Goal: Task Accomplishment & Management: Manage account settings

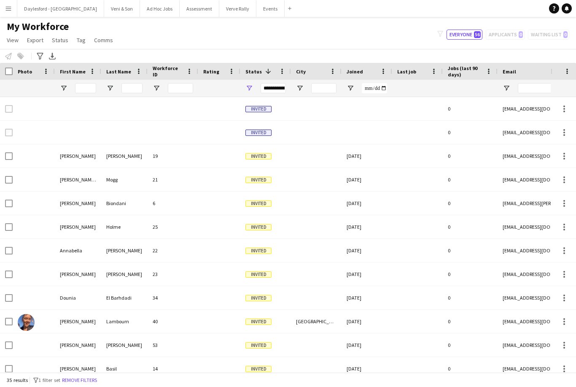
click at [14, 10] on button "Menu" at bounding box center [8, 8] width 17 height 17
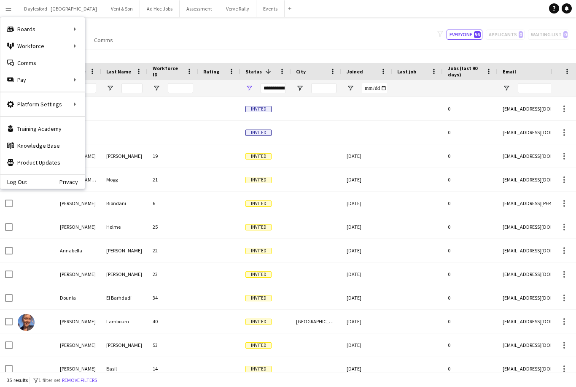
click at [210, 33] on div "My Workforce View Views Default view New view Update view Delete view Edit name…" at bounding box center [288, 34] width 576 height 29
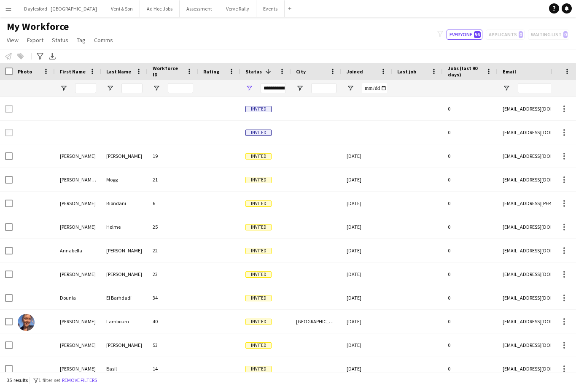
click at [254, 86] on div "**********" at bounding box center [265, 88] width 51 height 17
click at [243, 91] on div "**********" at bounding box center [265, 88] width 51 height 17
click at [250, 91] on span "Open Filter Menu" at bounding box center [249, 88] width 8 height 8
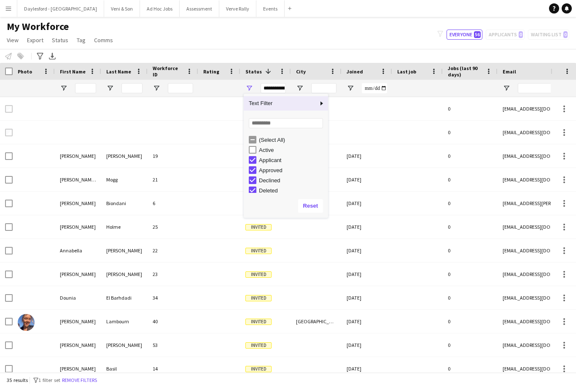
click at [269, 152] on div "Active" at bounding box center [292, 150] width 67 height 6
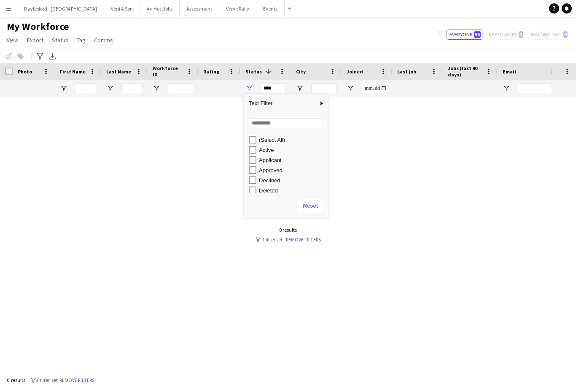
click at [261, 152] on div "Active" at bounding box center [292, 150] width 67 height 6
type input "**********"
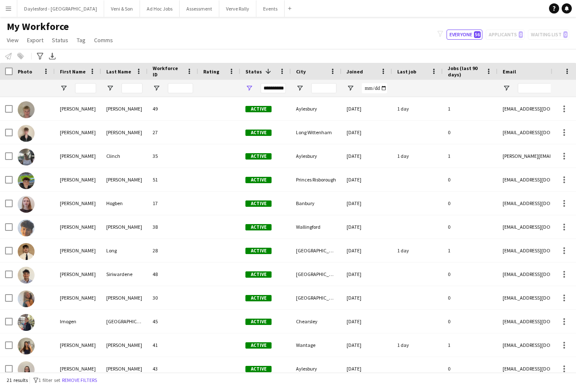
click at [335, 41] on div "My Workforce View Views Default view New view Update view Delete view Edit name…" at bounding box center [288, 34] width 576 height 29
click at [252, 90] on span "Open Filter Menu" at bounding box center [249, 88] width 8 height 8
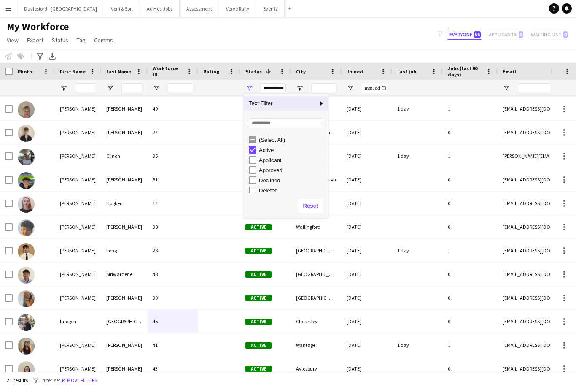
click at [10, 15] on button "Menu" at bounding box center [8, 8] width 17 height 17
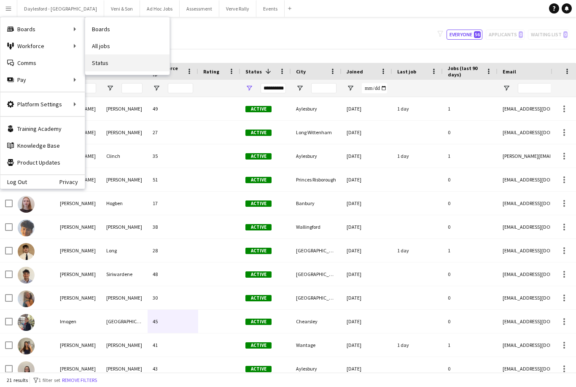
click at [112, 63] on link "Status" at bounding box center [127, 62] width 84 height 17
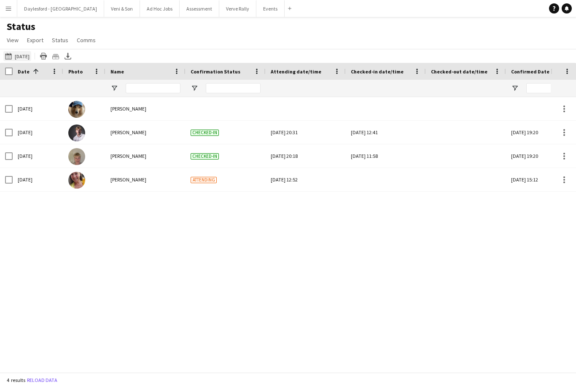
click at [18, 56] on button "06-09-2025 to 12-09-2025 Today" at bounding box center [17, 56] width 28 height 10
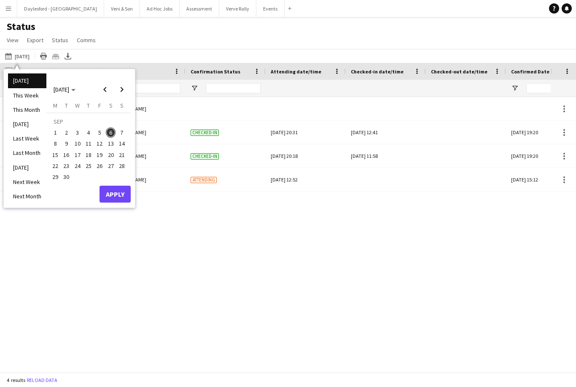
click at [113, 195] on button "Apply" at bounding box center [114, 193] width 31 height 17
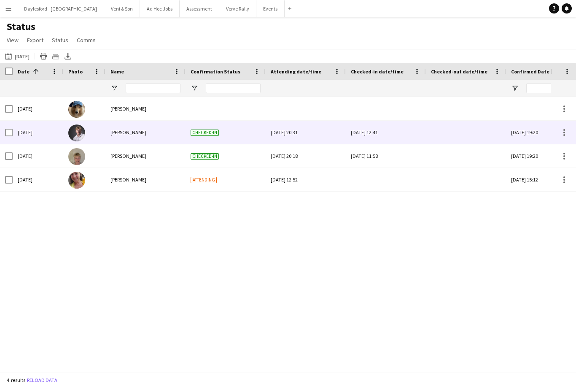
click at [380, 134] on div "Sat, 6 Sep 2025 12:41" at bounding box center [386, 132] width 70 height 23
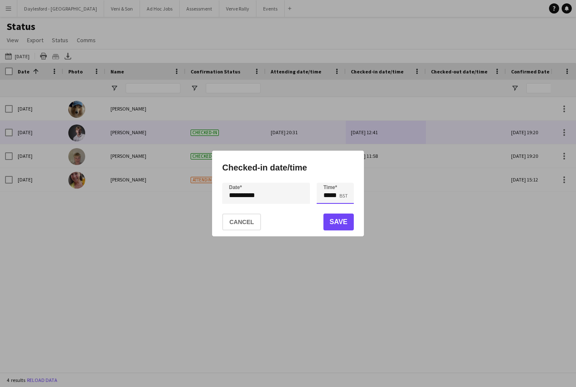
click at [333, 201] on input "*****" at bounding box center [335, 193] width 37 height 21
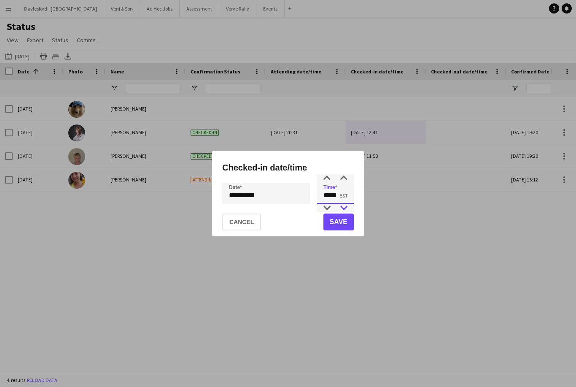
click at [346, 208] on div at bounding box center [343, 208] width 17 height 8
click at [345, 210] on div at bounding box center [343, 208] width 17 height 8
click at [342, 169] on h1 "Checked-in date/time" at bounding box center [288, 167] width 132 height 13
click at [348, 179] on div "**********" at bounding box center [288, 194] width 152 height 86
click at [345, 195] on input "*****" at bounding box center [335, 193] width 37 height 21
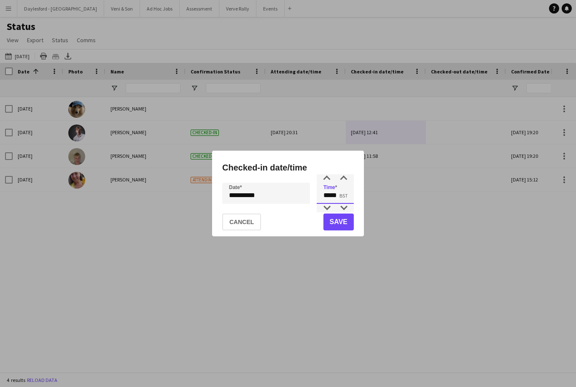
click at [347, 187] on input "*****" at bounding box center [335, 193] width 37 height 21
click at [347, 207] on div at bounding box center [343, 208] width 17 height 8
click at [348, 178] on div at bounding box center [343, 178] width 17 height 8
click at [347, 178] on div at bounding box center [343, 178] width 17 height 8
type input "*****"
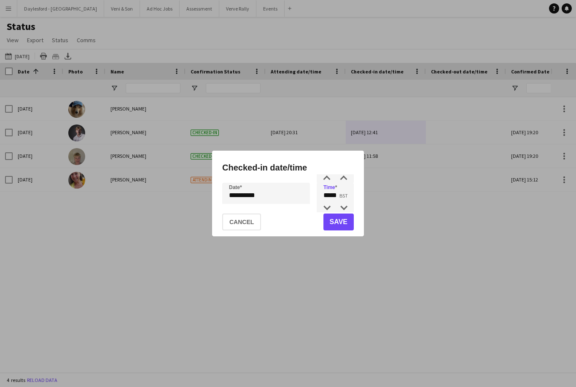
click at [343, 222] on button "Save" at bounding box center [338, 221] width 30 height 17
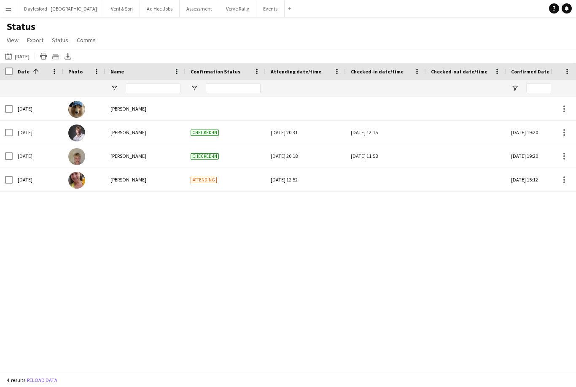
click at [376, 162] on div "Sat, 6 Sep 2025 11:58" at bounding box center [386, 155] width 70 height 23
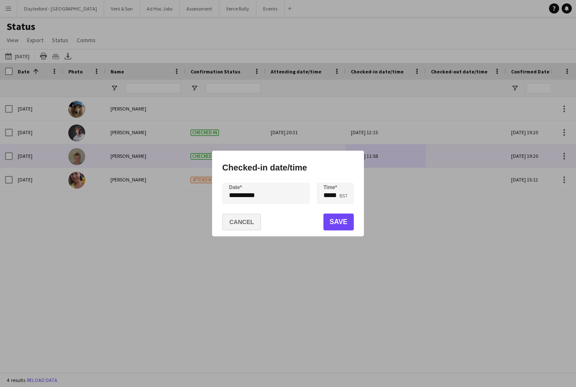
click at [249, 227] on button "Cancel" at bounding box center [241, 221] width 39 height 17
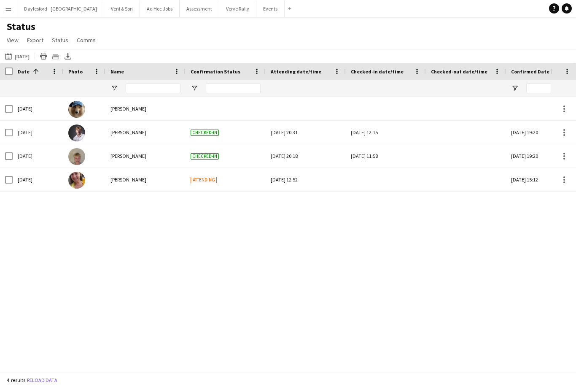
click at [379, 180] on div at bounding box center [386, 179] width 70 height 23
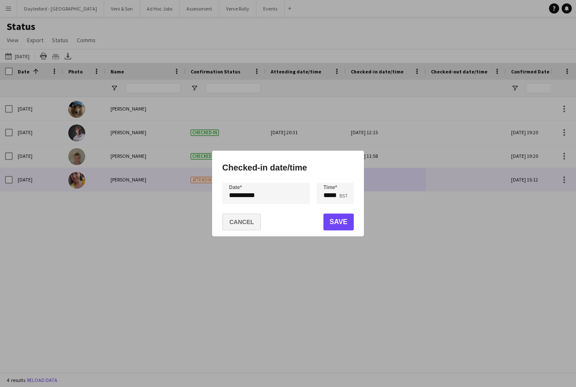
click at [251, 223] on button "Cancel" at bounding box center [241, 221] width 39 height 17
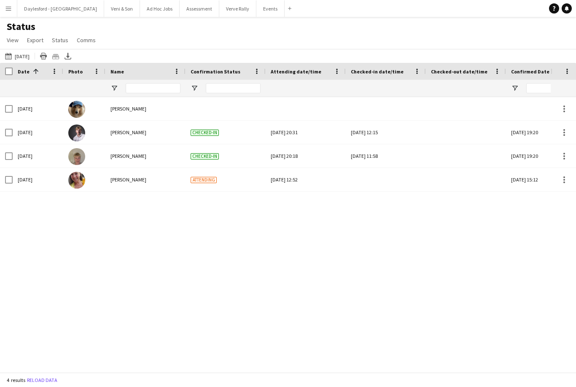
click at [376, 175] on div at bounding box center [386, 179] width 70 height 23
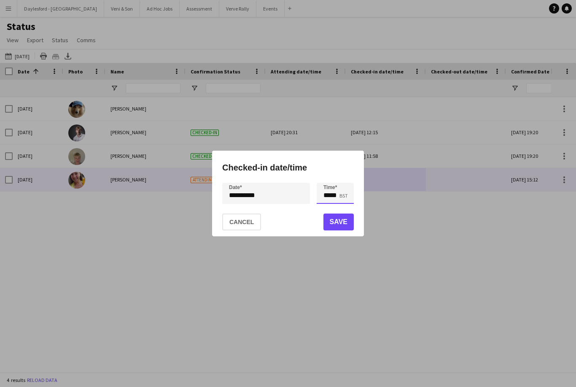
click at [329, 195] on input "*****" at bounding box center [335, 193] width 37 height 21
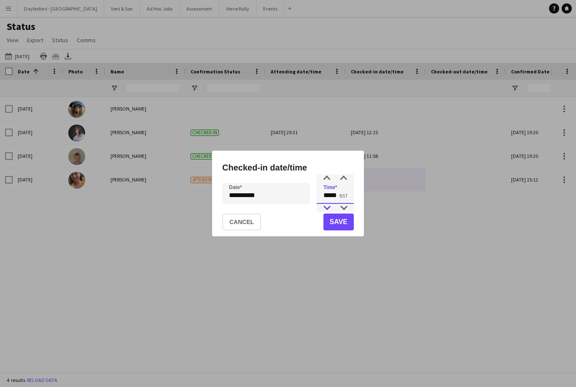
click at [328, 210] on div at bounding box center [326, 208] width 17 height 8
click at [328, 211] on div at bounding box center [326, 208] width 17 height 8
click at [351, 204] on div at bounding box center [343, 208] width 17 height 8
click at [346, 179] on div at bounding box center [343, 178] width 17 height 8
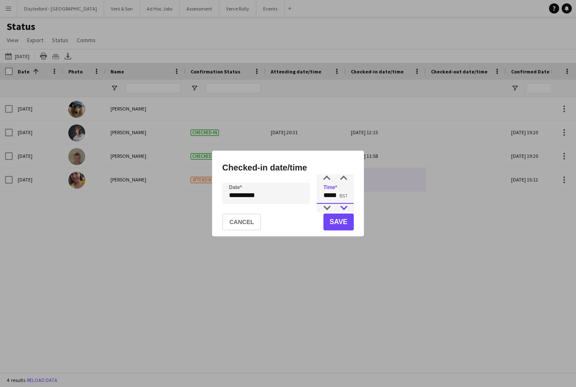
click at [342, 208] on div at bounding box center [343, 208] width 17 height 8
click at [329, 175] on div at bounding box center [326, 178] width 17 height 8
type input "*****"
click at [339, 222] on button "Save" at bounding box center [338, 221] width 30 height 17
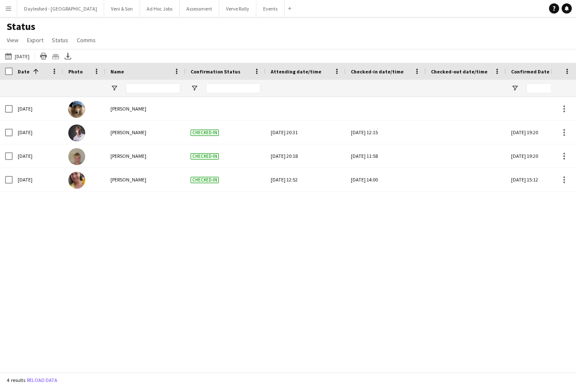
click at [13, 6] on button "Menu" at bounding box center [8, 8] width 17 height 17
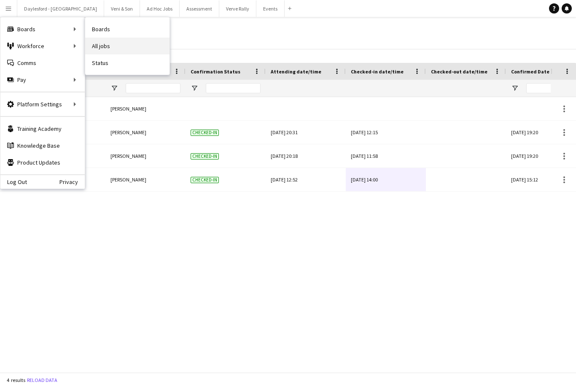
click at [106, 48] on link "All jobs" at bounding box center [127, 46] width 84 height 17
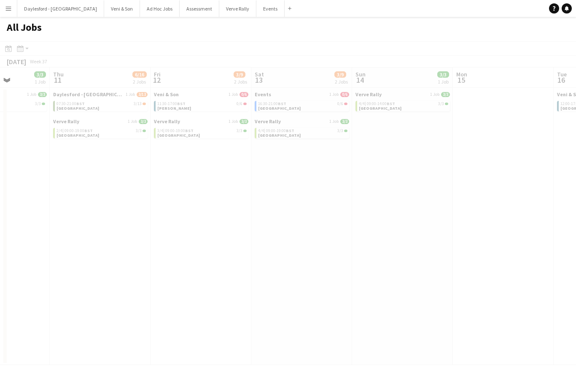
scroll to position [0, 264]
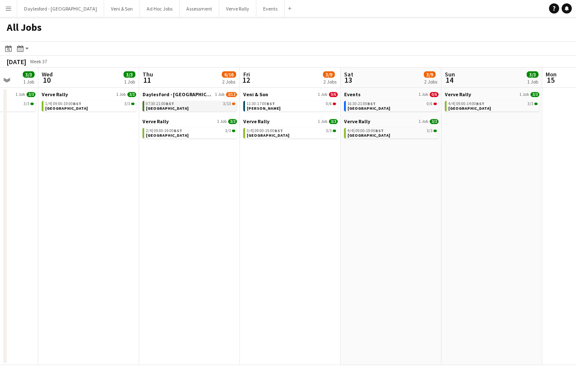
click at [207, 105] on div "07:30-21:00 BST 3/13" at bounding box center [190, 104] width 89 height 4
click at [13, 10] on button "Menu" at bounding box center [8, 8] width 17 height 17
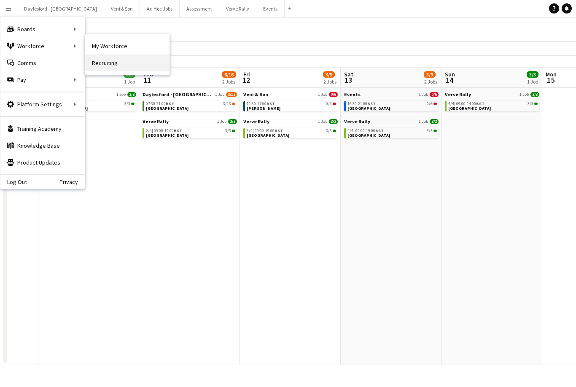
click at [108, 67] on link "Recruiting" at bounding box center [127, 62] width 84 height 17
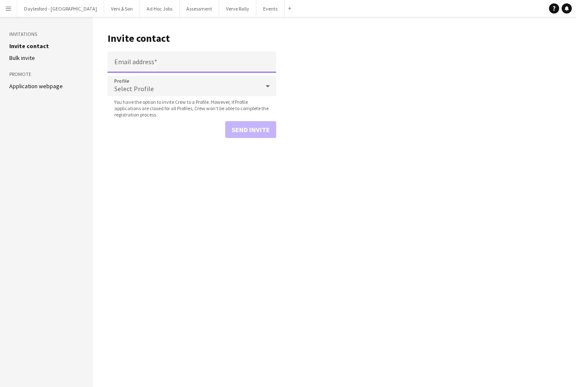
click at [171, 62] on input "Email address" at bounding box center [192, 61] width 169 height 21
click at [135, 68] on input "Email address" at bounding box center [192, 61] width 169 height 21
paste input "**********"
type input "**********"
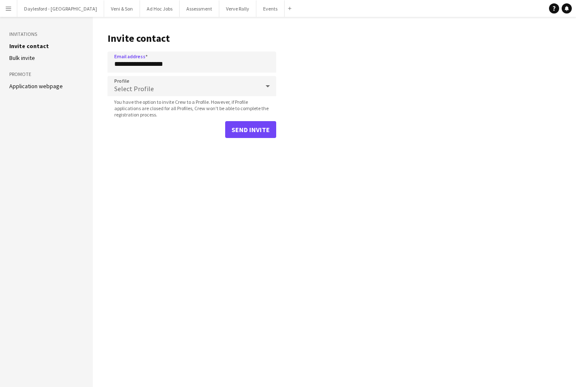
click at [167, 91] on div "Select Profile" at bounding box center [184, 86] width 152 height 20
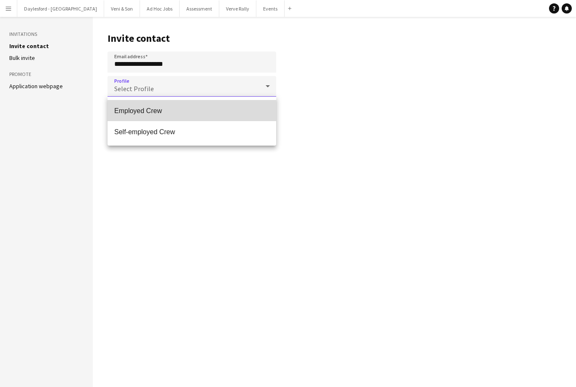
click at [167, 117] on mat-option "Employed Crew" at bounding box center [192, 110] width 169 height 21
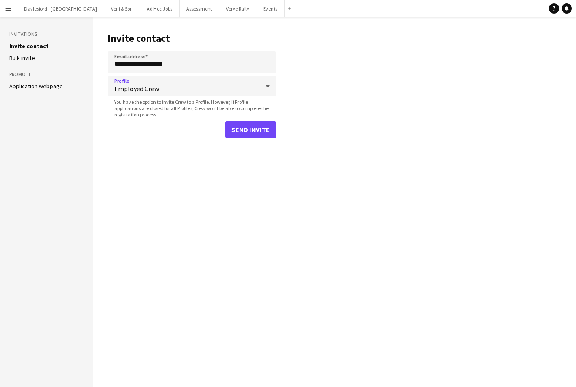
click at [249, 131] on button "Send invite" at bounding box center [250, 129] width 51 height 17
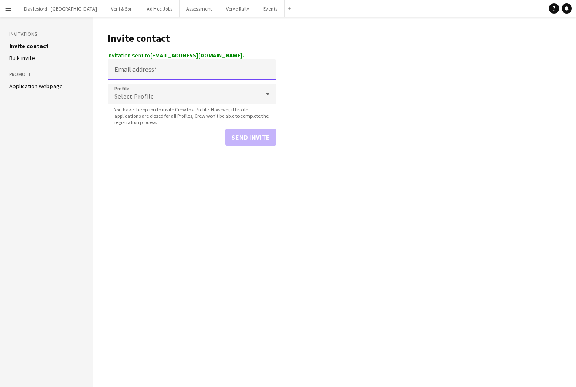
click at [183, 75] on input "Email address" at bounding box center [192, 69] width 169 height 21
click at [149, 73] on input "Email address" at bounding box center [192, 69] width 169 height 21
paste input "**********"
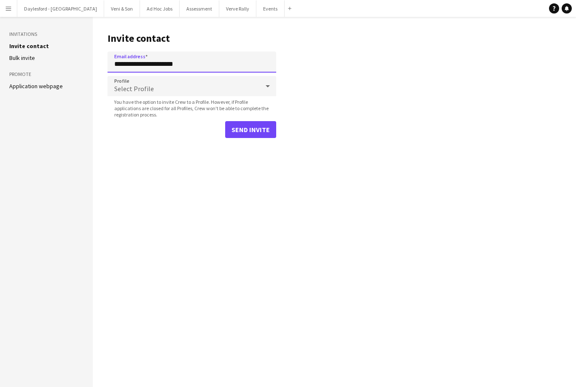
type input "**********"
click at [172, 89] on div "Select Profile" at bounding box center [184, 86] width 152 height 20
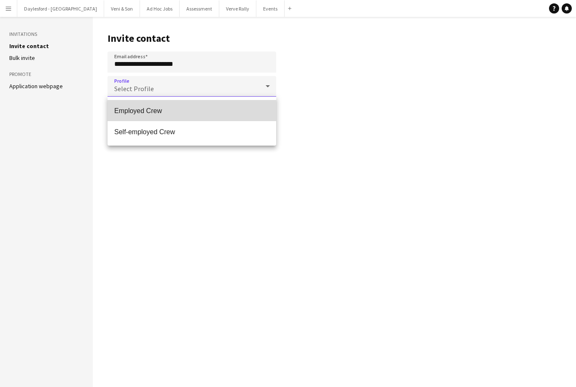
click at [180, 109] on span "Employed Crew" at bounding box center [191, 111] width 155 height 8
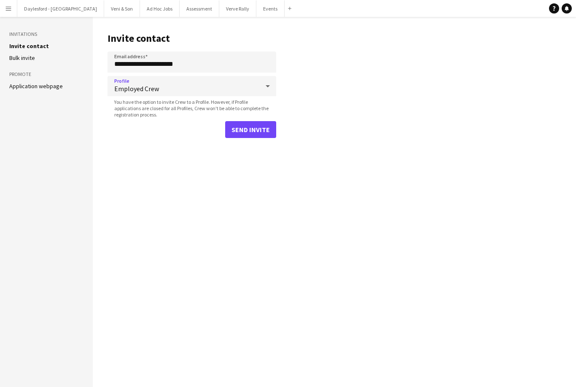
click at [251, 131] on button "Send invite" at bounding box center [250, 129] width 51 height 17
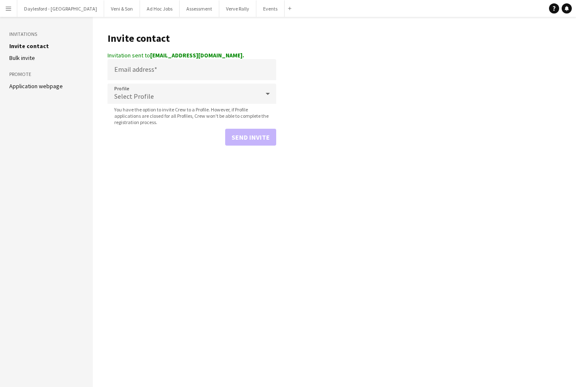
click at [14, 7] on button "Menu" at bounding box center [8, 8] width 17 height 17
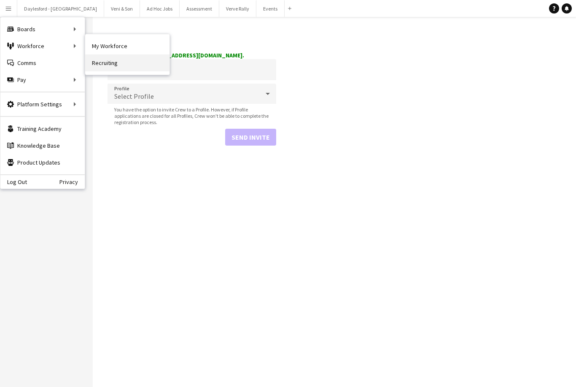
click at [116, 65] on link "Recruiting" at bounding box center [127, 62] width 84 height 17
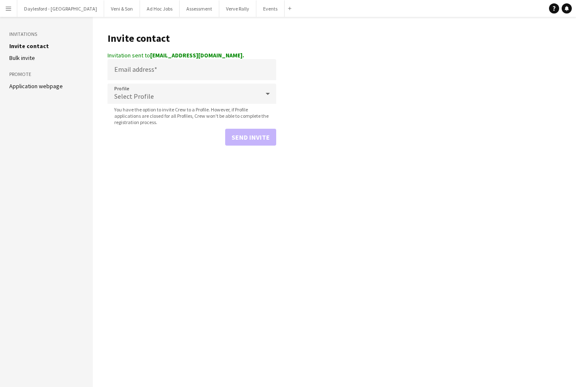
click at [13, 11] on button "Menu" at bounding box center [8, 8] width 17 height 17
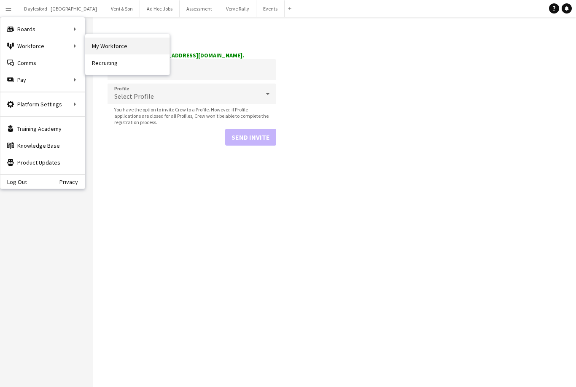
click at [119, 51] on link "My Workforce" at bounding box center [127, 46] width 84 height 17
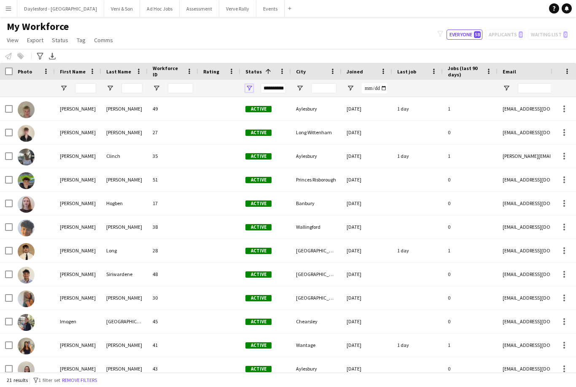
click at [247, 91] on span "Open Filter Menu" at bounding box center [249, 88] width 8 height 8
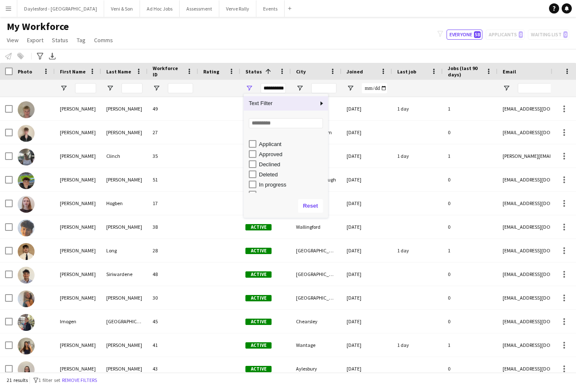
scroll to position [36, 0]
click at [277, 175] on div "Invited" at bounding box center [292, 175] width 67 height 6
type input "**********"
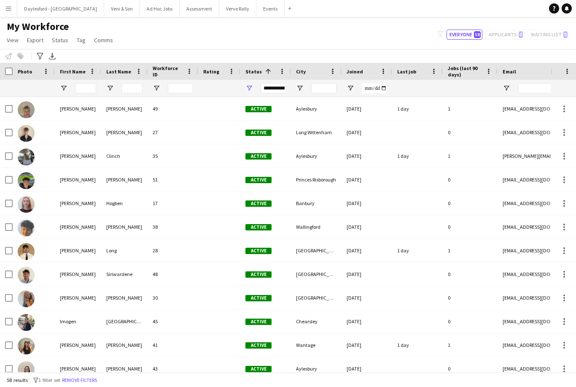
click at [368, 37] on div "My Workforce View Views Default view New view Update view Delete view Edit name…" at bounding box center [288, 34] width 576 height 29
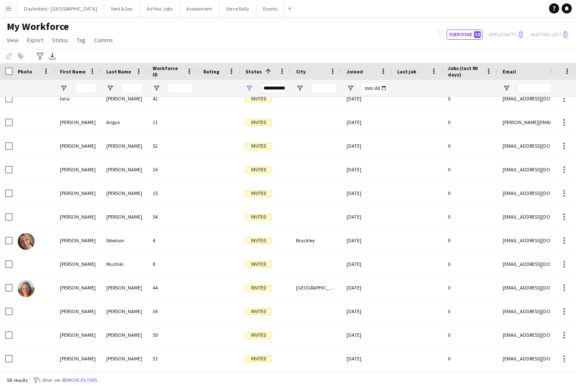
scroll to position [755, 0]
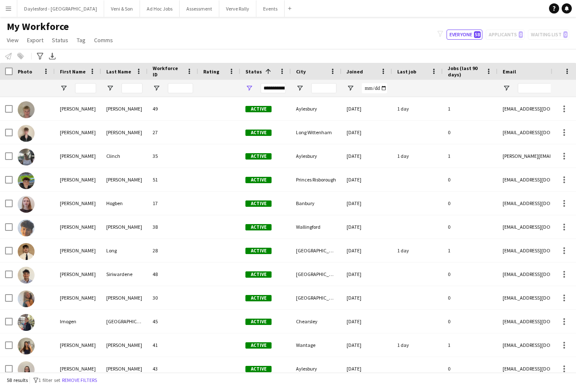
click at [256, 88] on div "**********" at bounding box center [265, 88] width 51 height 17
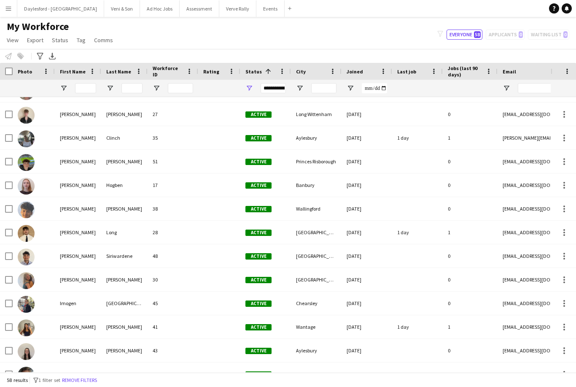
scroll to position [18, 0]
click at [11, 8] on app-icon "Menu" at bounding box center [8, 8] width 7 height 7
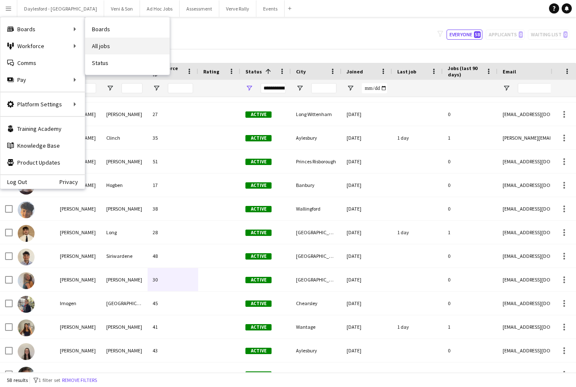
click at [106, 46] on link "All jobs" at bounding box center [127, 46] width 84 height 17
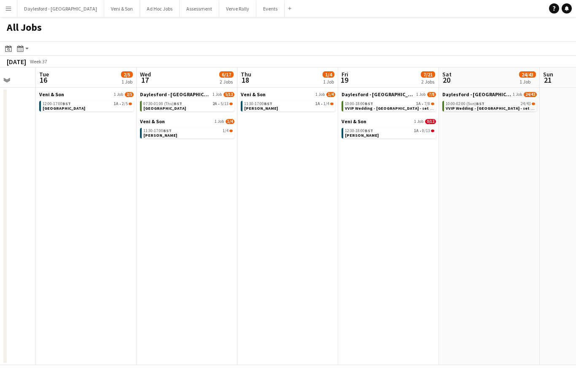
scroll to position [0, 263]
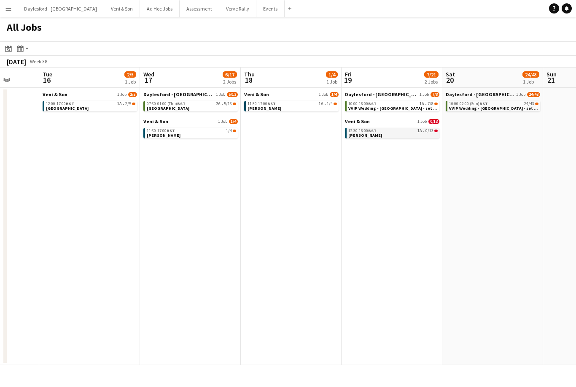
click at [406, 131] on div "12:30-18:00 BST 1A • 0/13" at bounding box center [392, 131] width 89 height 4
click at [11, 12] on button "Menu" at bounding box center [8, 8] width 17 height 17
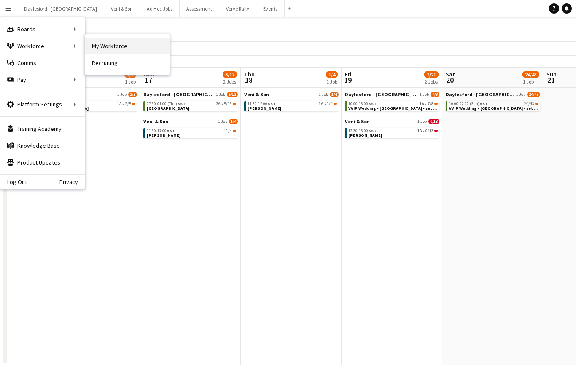
click at [109, 46] on link "My Workforce" at bounding box center [127, 46] width 84 height 17
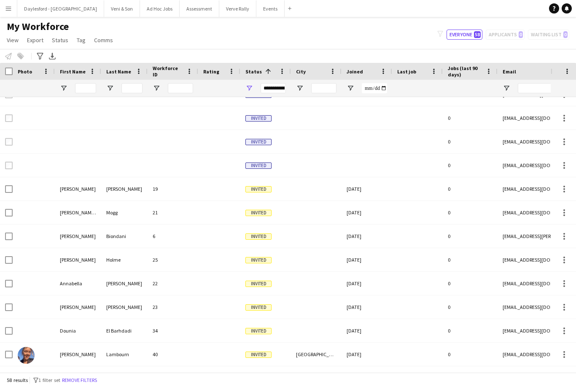
scroll to position [582, 0]
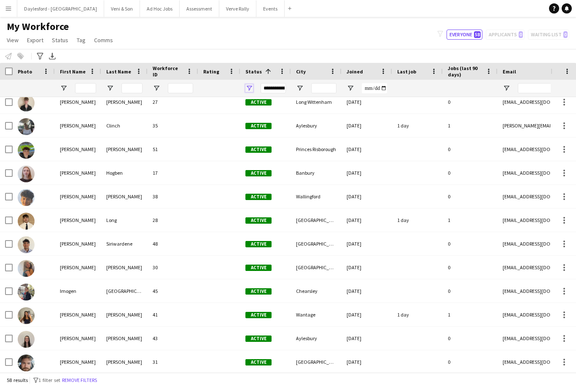
click at [253, 85] on span "Open Filter Menu" at bounding box center [249, 88] width 8 height 8
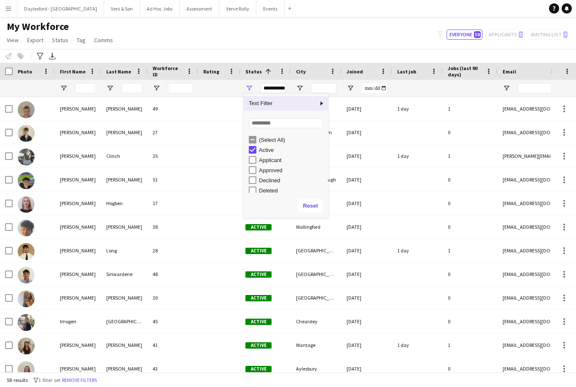
scroll to position [0, 0]
click at [272, 153] on div "Active" at bounding box center [292, 150] width 67 height 6
click at [257, 137] on div "(Select All)" at bounding box center [288, 139] width 79 height 10
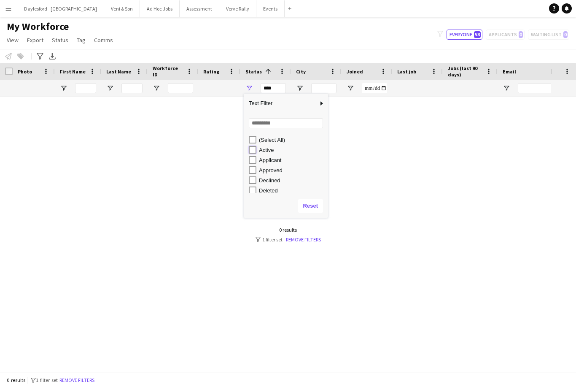
type input "**********"
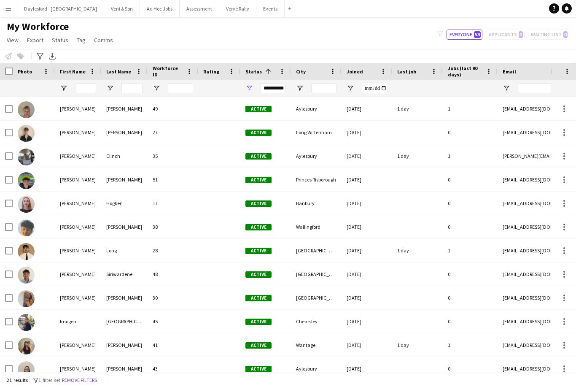
click at [358, 42] on div "My Workforce View Views Default view New view Update view Delete view Edit name…" at bounding box center [288, 34] width 576 height 29
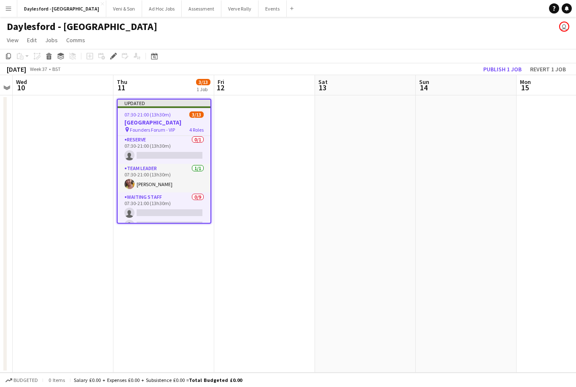
scroll to position [44, 0]
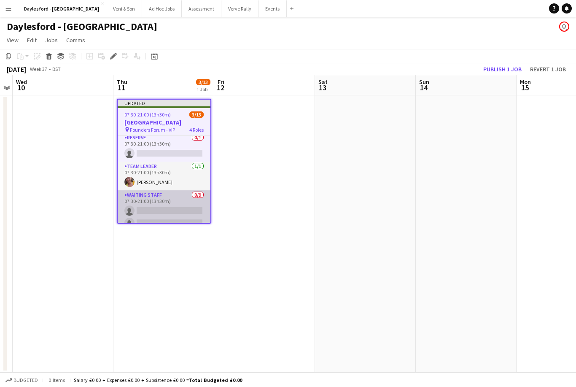
click at [177, 201] on app-card-role "Waiting Staff 0/9 07:30-21:00 (13h30m) single-neutral-actions single-neutral-ac…" at bounding box center [164, 253] width 93 height 126
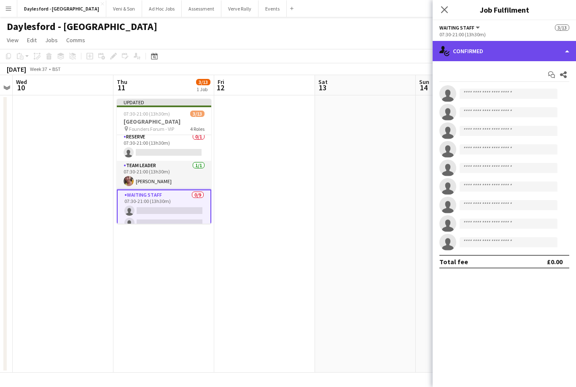
click at [517, 51] on div "single-neutral-actions-check-2 Confirmed" at bounding box center [504, 51] width 143 height 20
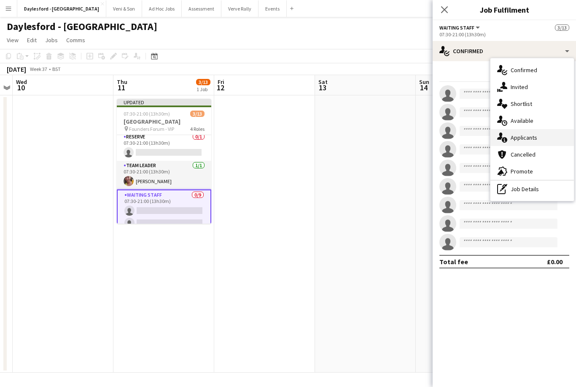
click at [537, 137] on div "single-neutral-actions-information Applicants" at bounding box center [531, 137] width 83 height 17
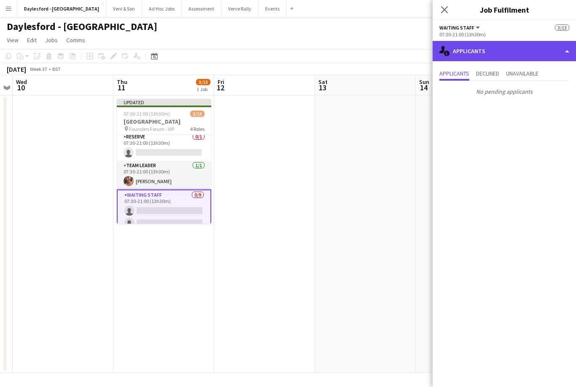
click at [548, 50] on div "single-neutral-actions-information Applicants" at bounding box center [504, 51] width 143 height 20
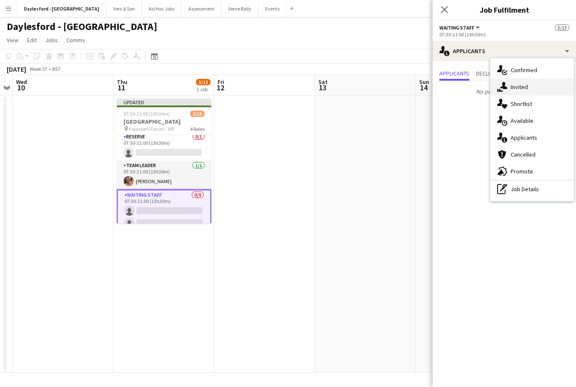
click at [535, 89] on div "single-neutral-actions-share-1 Invited" at bounding box center [531, 86] width 83 height 17
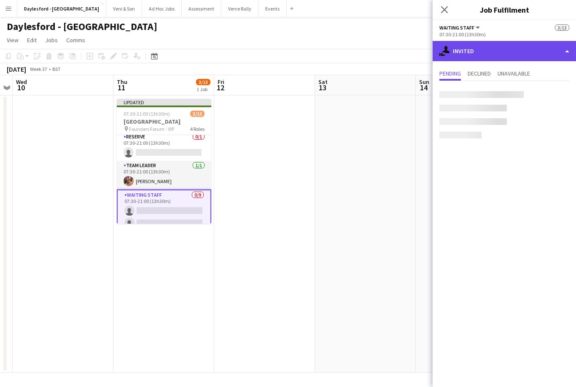
click at [545, 50] on div "single-neutral-actions-share-1 Invited" at bounding box center [504, 51] width 143 height 20
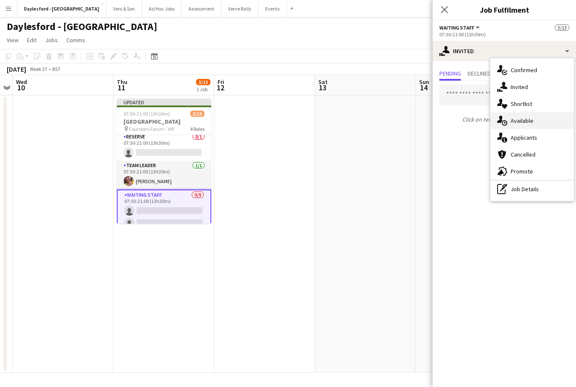
click at [538, 124] on div "single-neutral-actions-upload Available" at bounding box center [531, 120] width 83 height 17
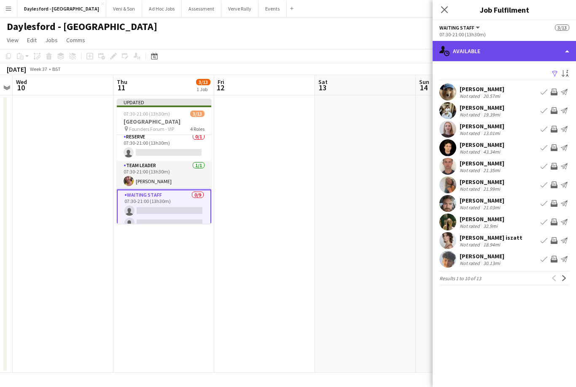
click at [564, 52] on div "single-neutral-actions-upload Available" at bounding box center [504, 51] width 143 height 20
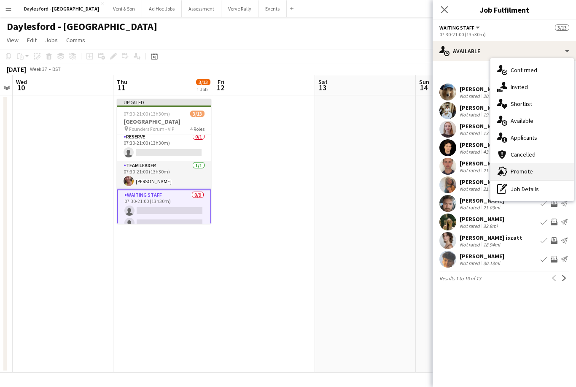
click at [528, 169] on span "Promote" at bounding box center [522, 171] width 22 height 8
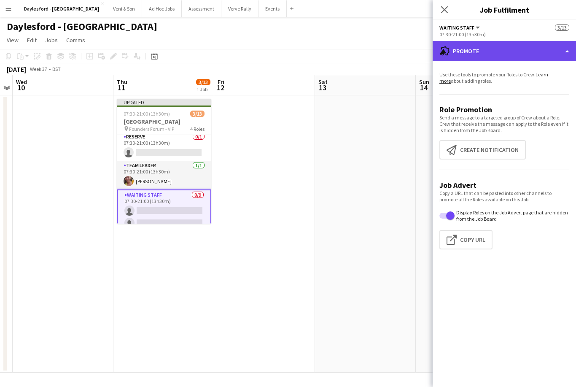
click at [562, 53] on div "advertising-megaphone Promote" at bounding box center [504, 51] width 143 height 20
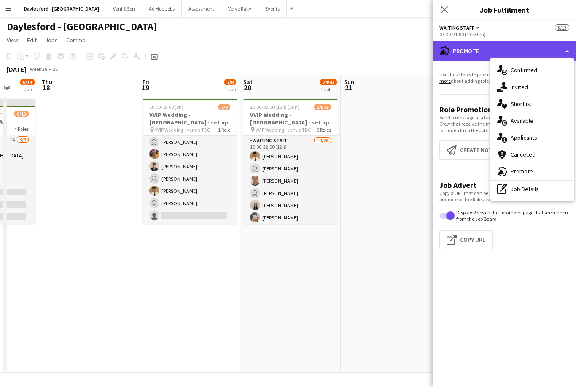
scroll to position [27, 0]
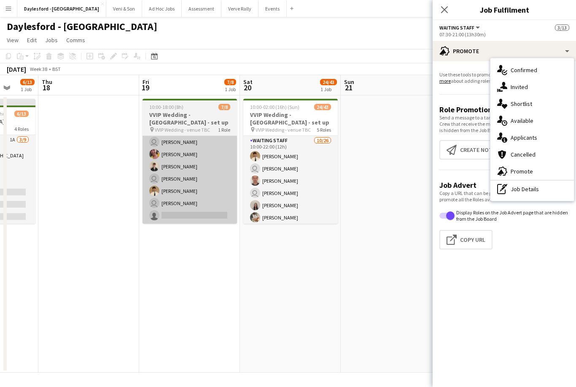
click at [215, 152] on app-card-role "Waiting Staff 1A 7/8 10:00-18:00 (8h) Dominic Loughran user Patrick McNamara Ru…" at bounding box center [189, 166] width 94 height 114
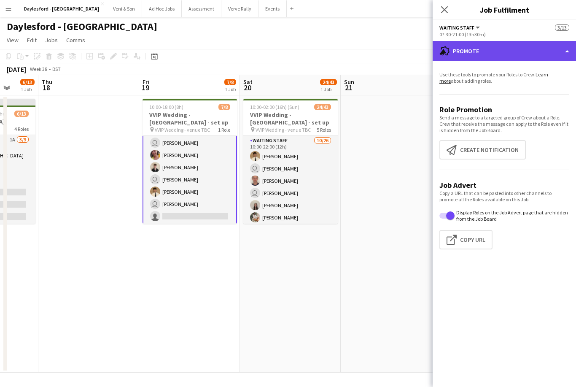
click at [534, 54] on div "advertising-megaphone Promote" at bounding box center [504, 51] width 143 height 20
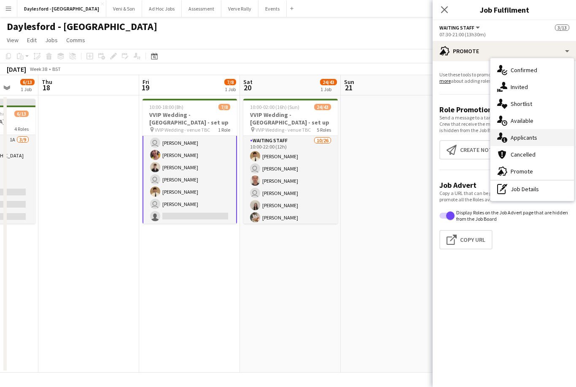
click at [540, 135] on div "single-neutral-actions-information Applicants" at bounding box center [531, 137] width 83 height 17
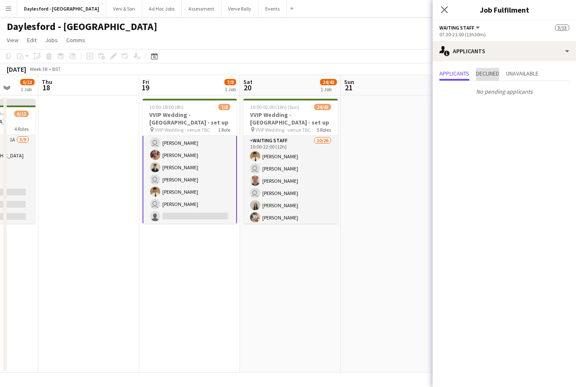
click at [493, 74] on span "Declined" at bounding box center [487, 73] width 23 height 6
click at [527, 75] on span "Unavailable" at bounding box center [522, 73] width 32 height 6
click at [465, 79] on span "Applicants" at bounding box center [454, 74] width 30 height 13
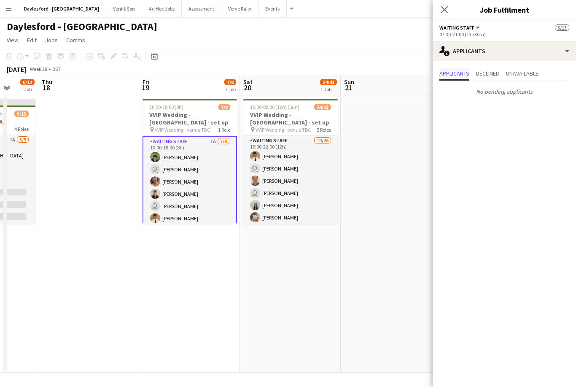
scroll to position [0, 0]
click at [198, 141] on app-card-role "Waiting Staff 1A 7/8 10:00-18:00 (8h) Dominic Loughran user Patrick McNamara Ru…" at bounding box center [189, 194] width 94 height 116
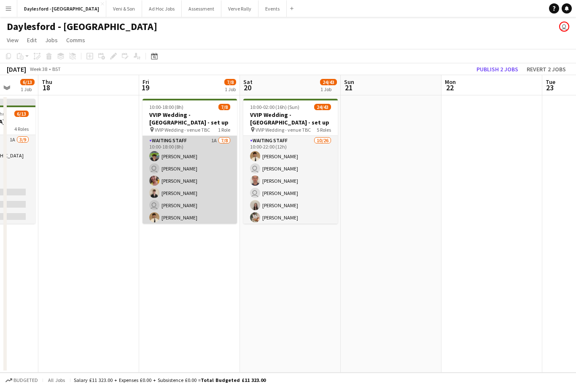
click at [204, 140] on app-card-role "Waiting Staff 1A 7/8 10:00-18:00 (8h) Dominic Loughran user Patrick McNamara Ru…" at bounding box center [189, 193] width 94 height 114
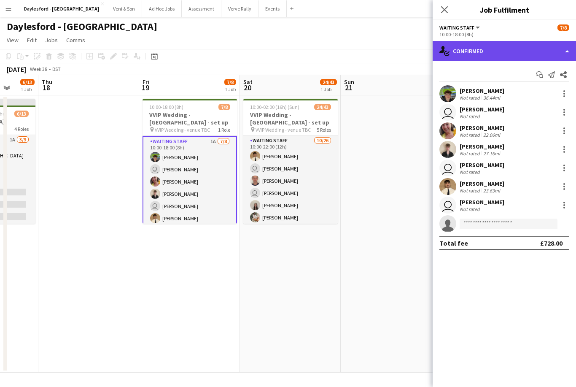
click at [556, 50] on div "single-neutral-actions-check-2 Confirmed" at bounding box center [504, 51] width 143 height 20
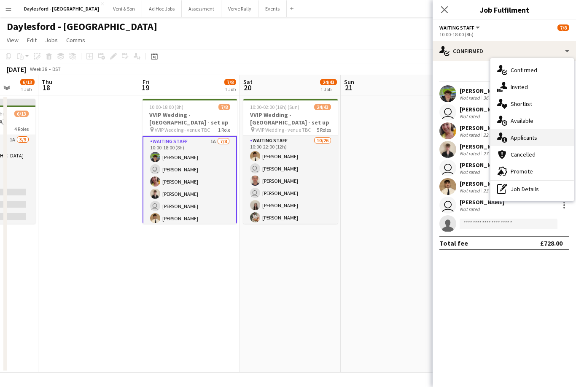
click at [537, 139] on div "single-neutral-actions-information Applicants" at bounding box center [531, 137] width 83 height 17
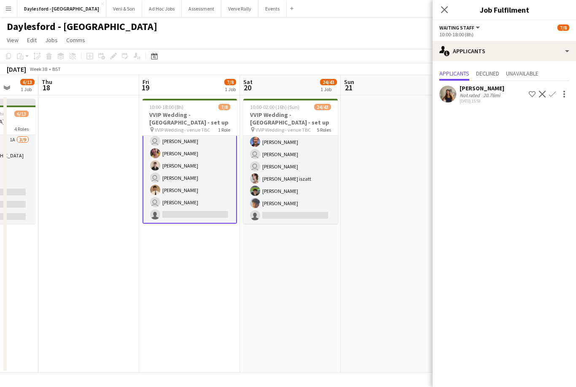
scroll to position [28, 0]
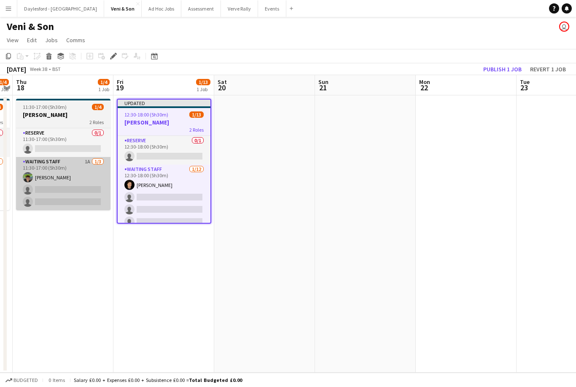
click at [79, 189] on app-card-role "Waiting Staff 1A [DATE] 11:30-17:00 (5h30m) [PERSON_NAME] single-neutral-action…" at bounding box center [63, 183] width 94 height 53
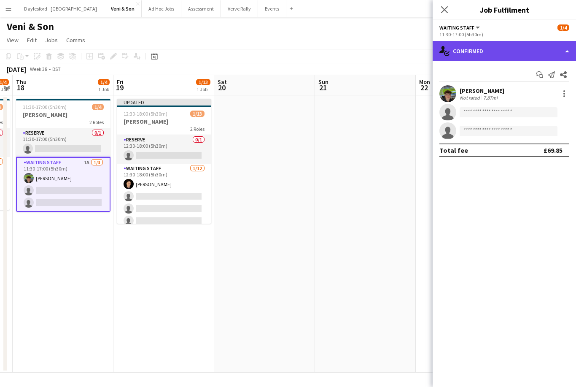
click at [536, 52] on div "single-neutral-actions-check-2 Confirmed" at bounding box center [504, 51] width 143 height 20
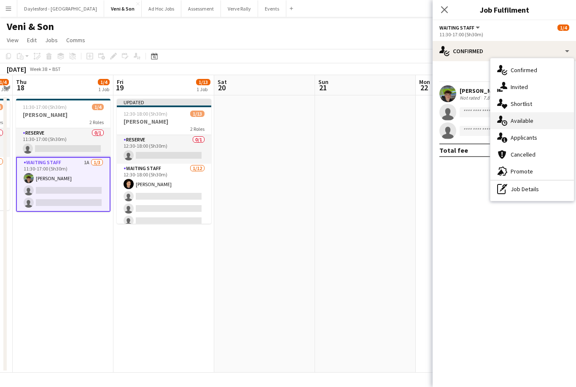
click at [542, 124] on div "single-neutral-actions-upload Available" at bounding box center [531, 120] width 83 height 17
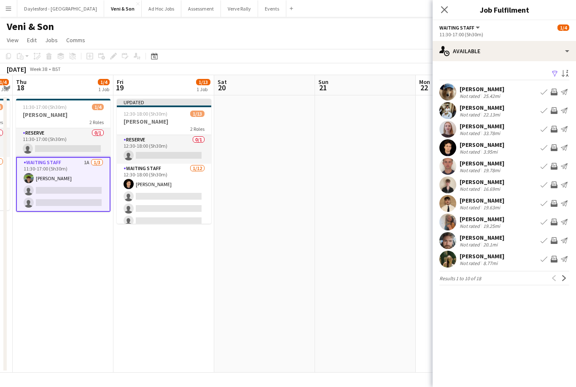
click at [541, 136] on div "[PERSON_NAME] Not rated 33.78mi Book crew Invite crew Send notification" at bounding box center [504, 129] width 143 height 17
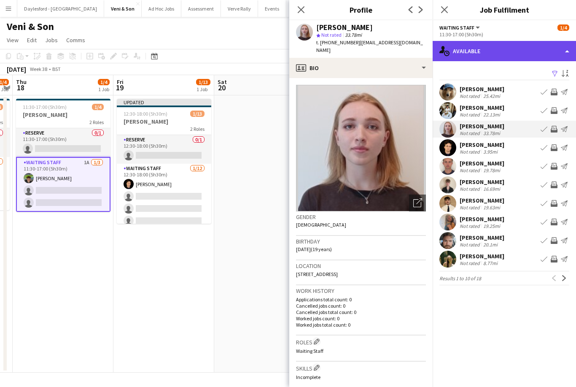
click at [533, 52] on div "single-neutral-actions-upload Available" at bounding box center [504, 51] width 143 height 20
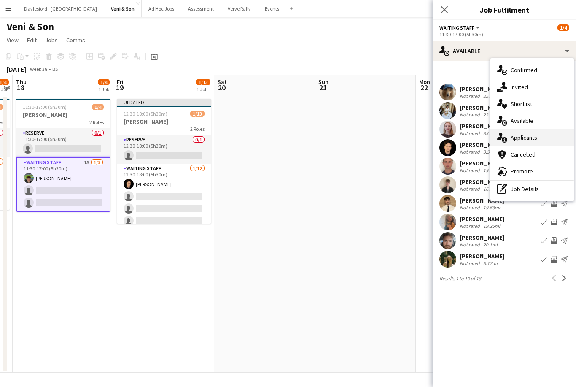
click at [536, 143] on div "single-neutral-actions-information Applicants" at bounding box center [531, 137] width 83 height 17
